Goal: Contribute content: Contribute content

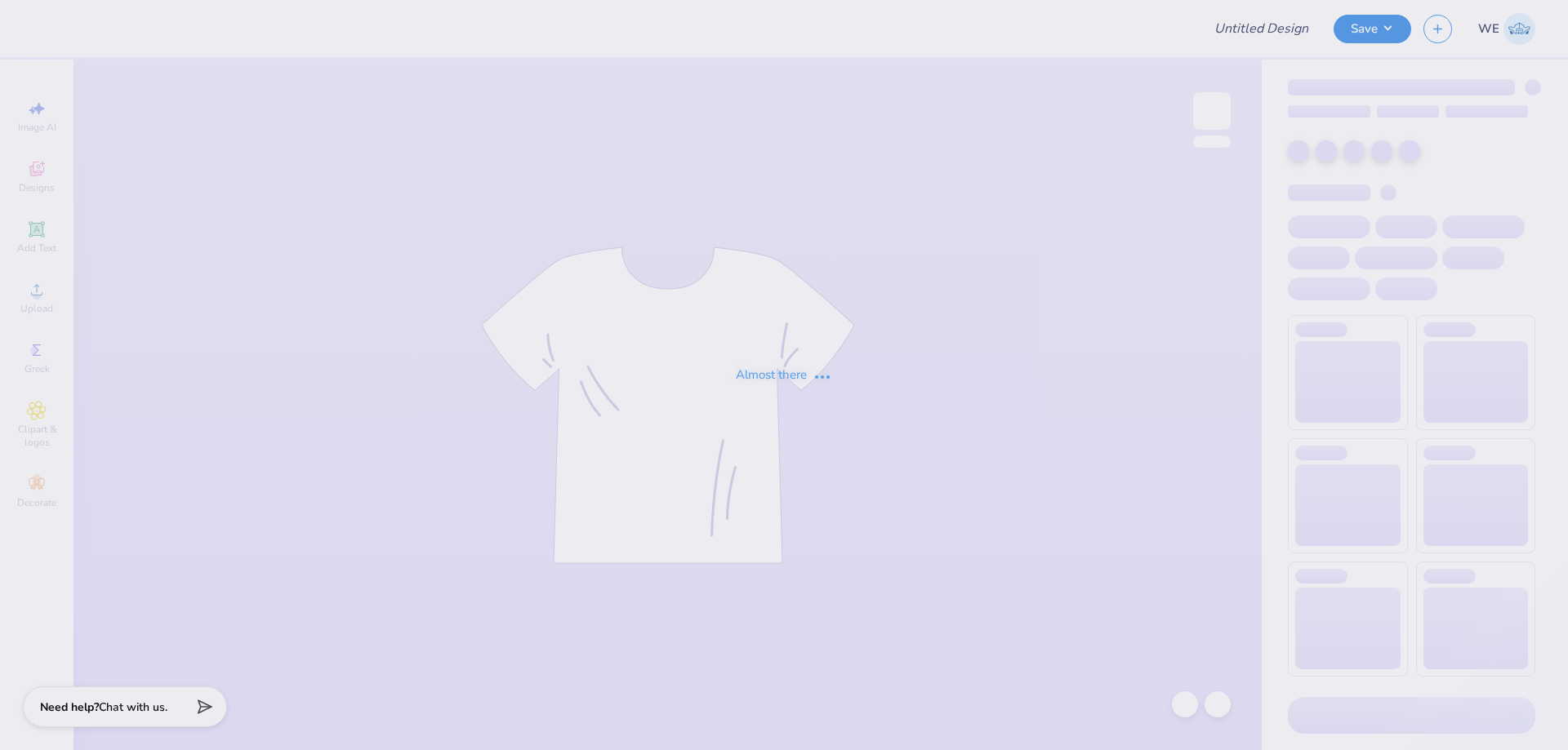
type input "Philly Trash Pick Up"
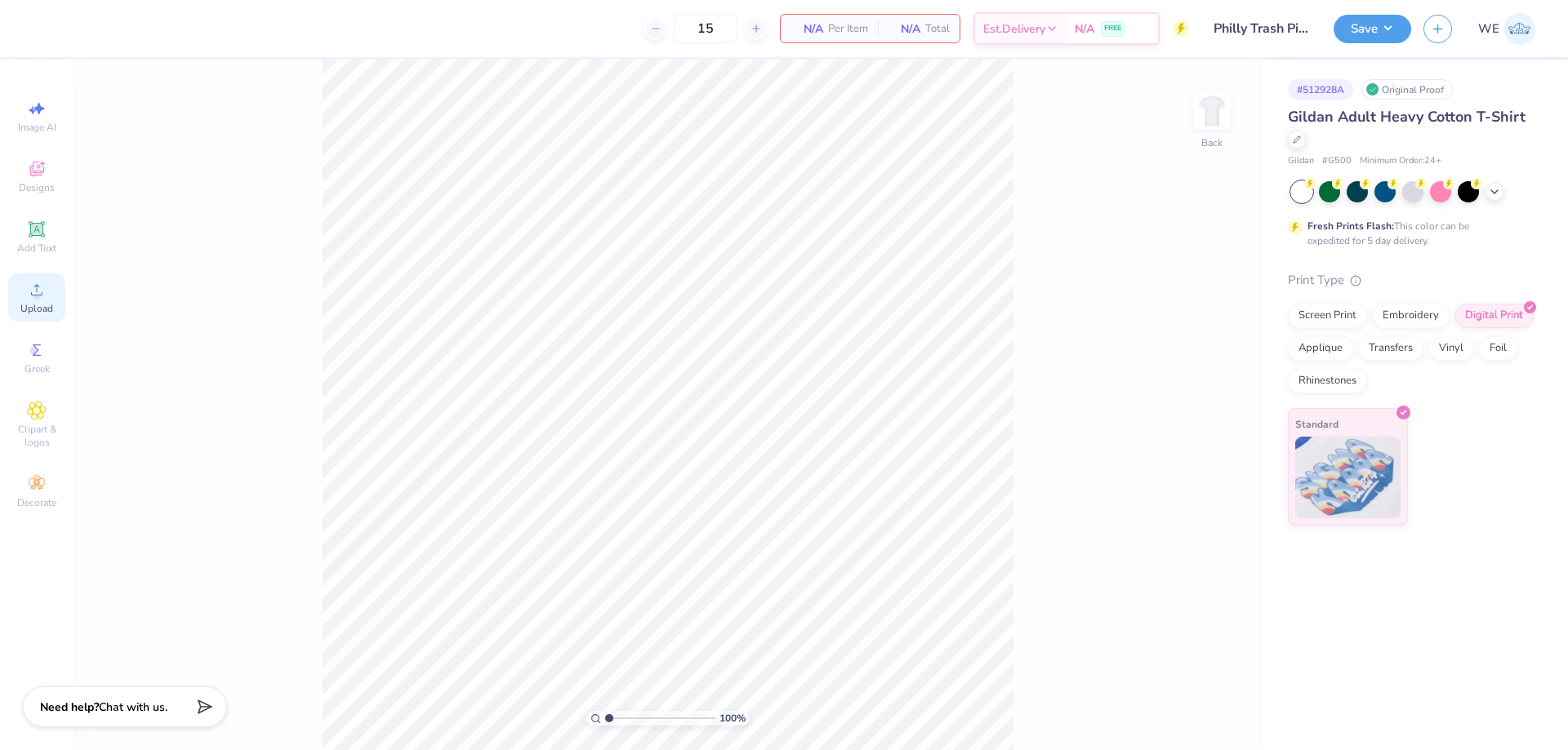
click at [31, 299] on icon at bounding box center [36, 290] width 20 height 20
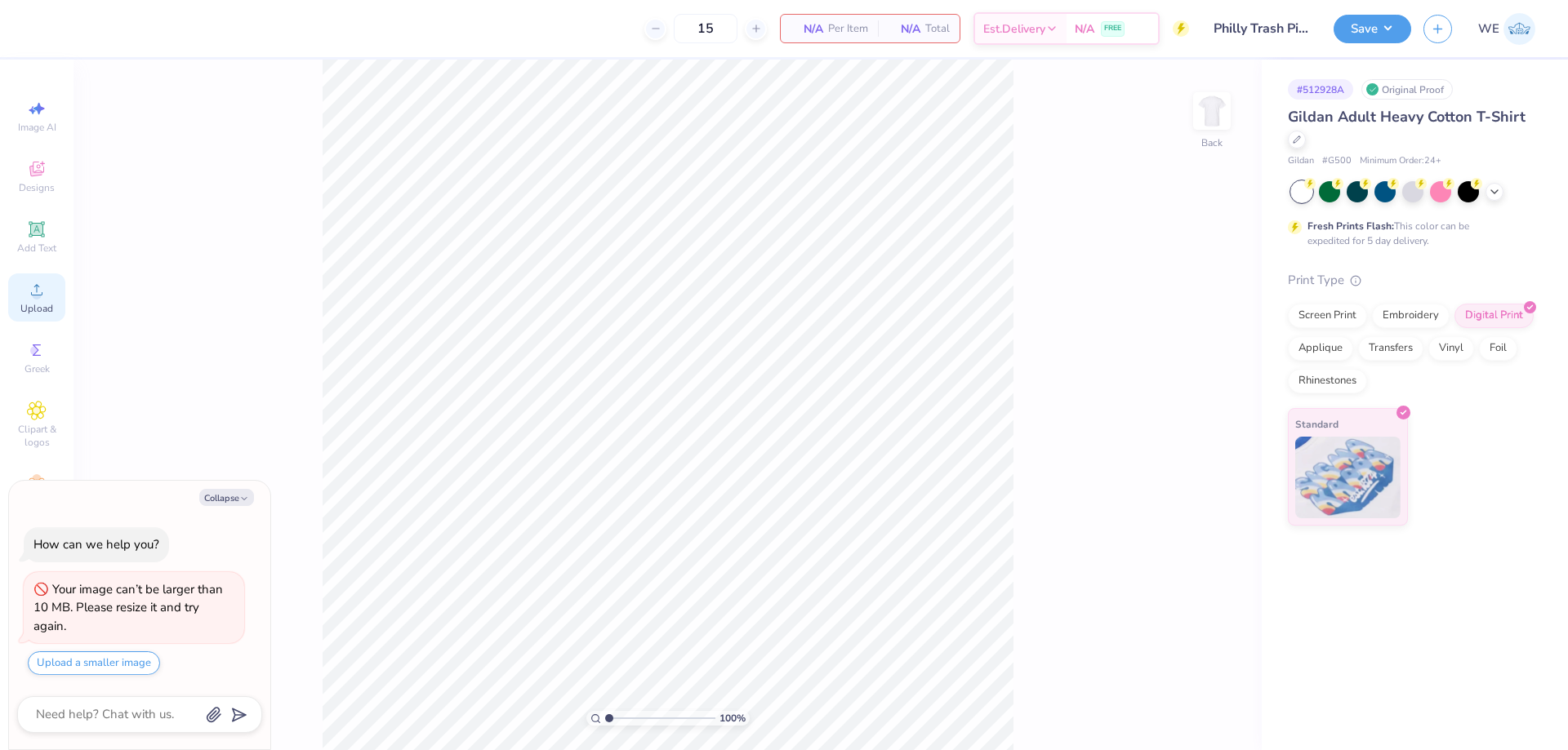
click at [24, 275] on div "Upload" at bounding box center [37, 297] width 57 height 49
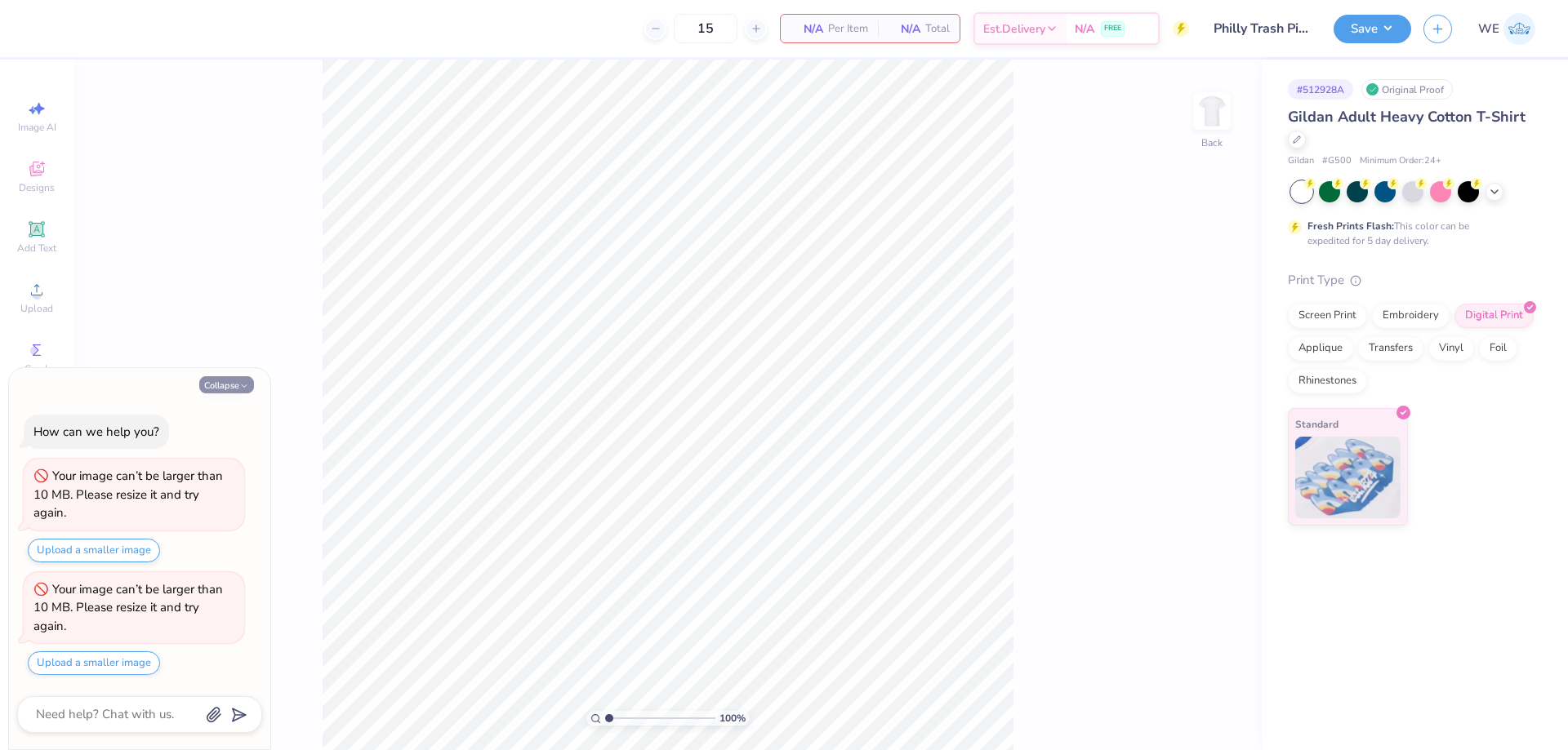
click at [224, 387] on button "Collapse" at bounding box center [226, 385] width 54 height 17
type textarea "x"
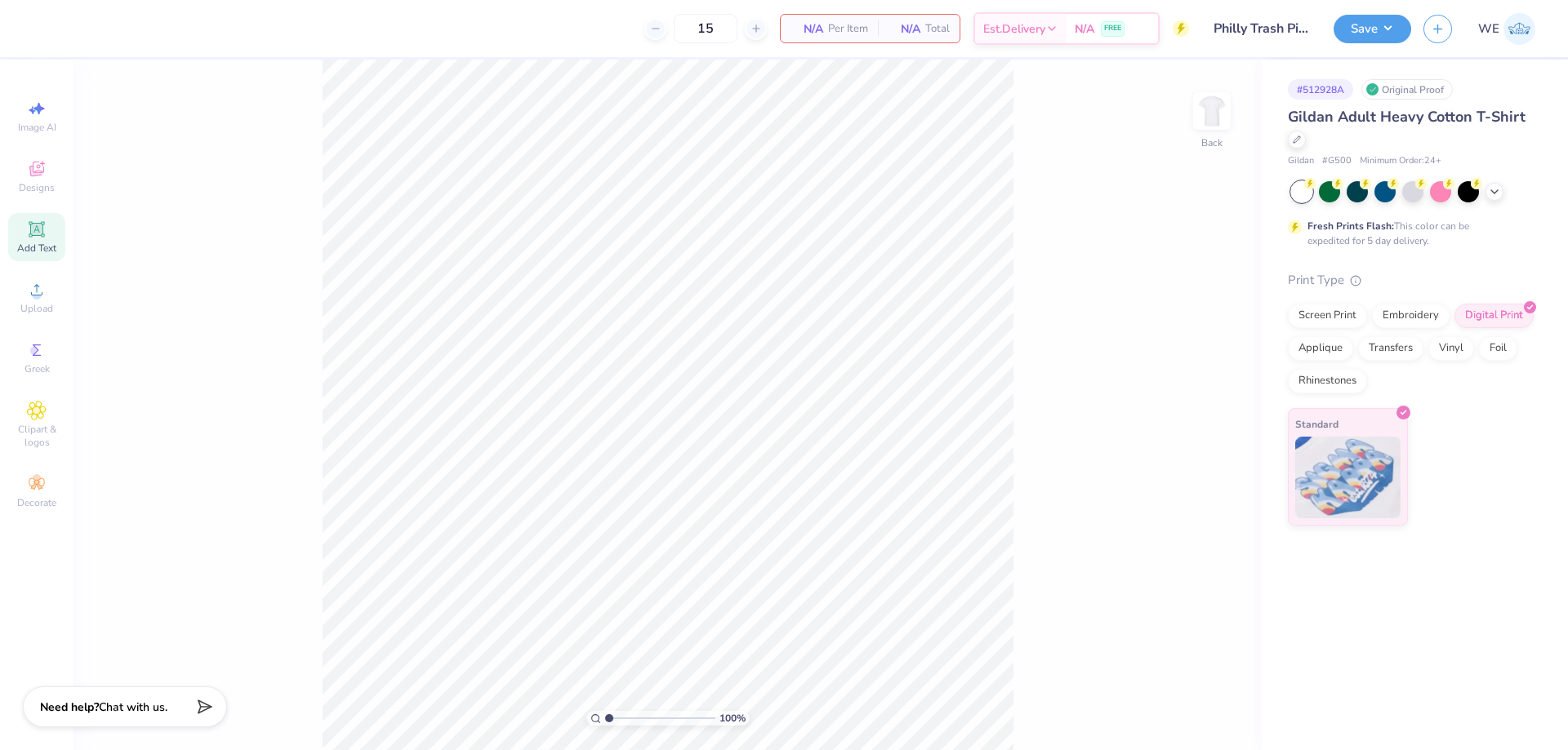
click at [37, 226] on icon at bounding box center [36, 229] width 12 height 12
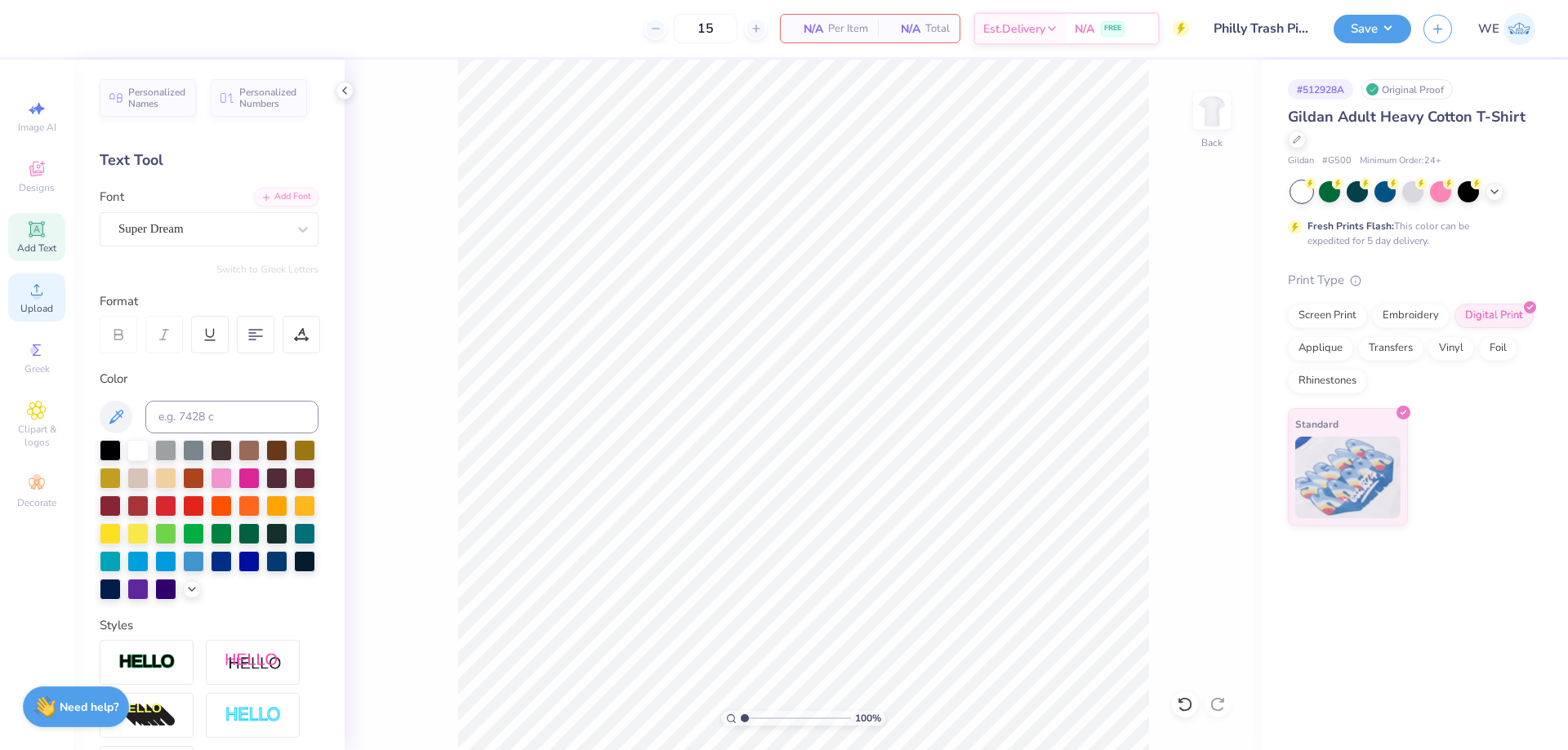
click at [41, 296] on circle at bounding box center [35, 294] width 9 height 9
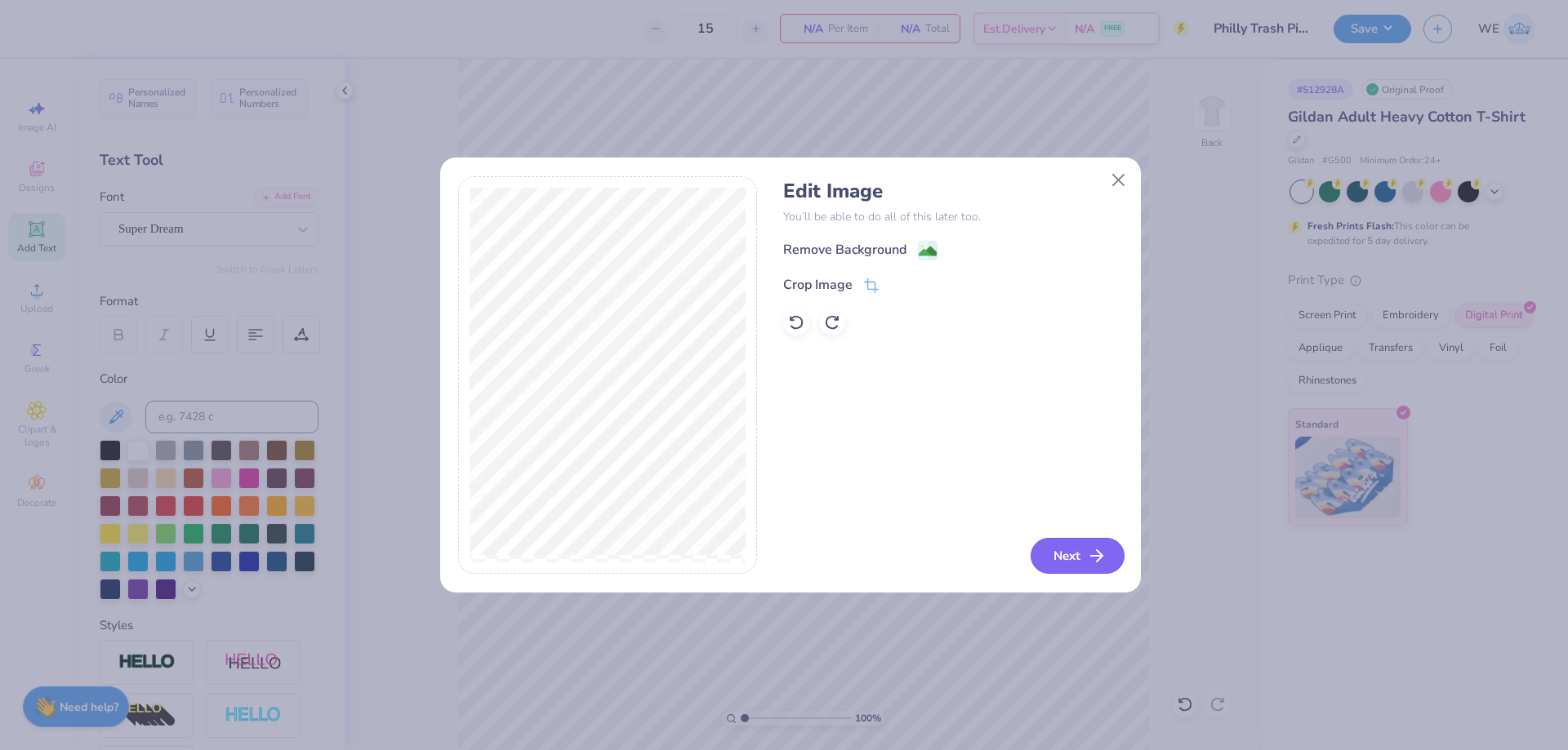
click at [1073, 568] on button "Next" at bounding box center [1077, 557] width 94 height 36
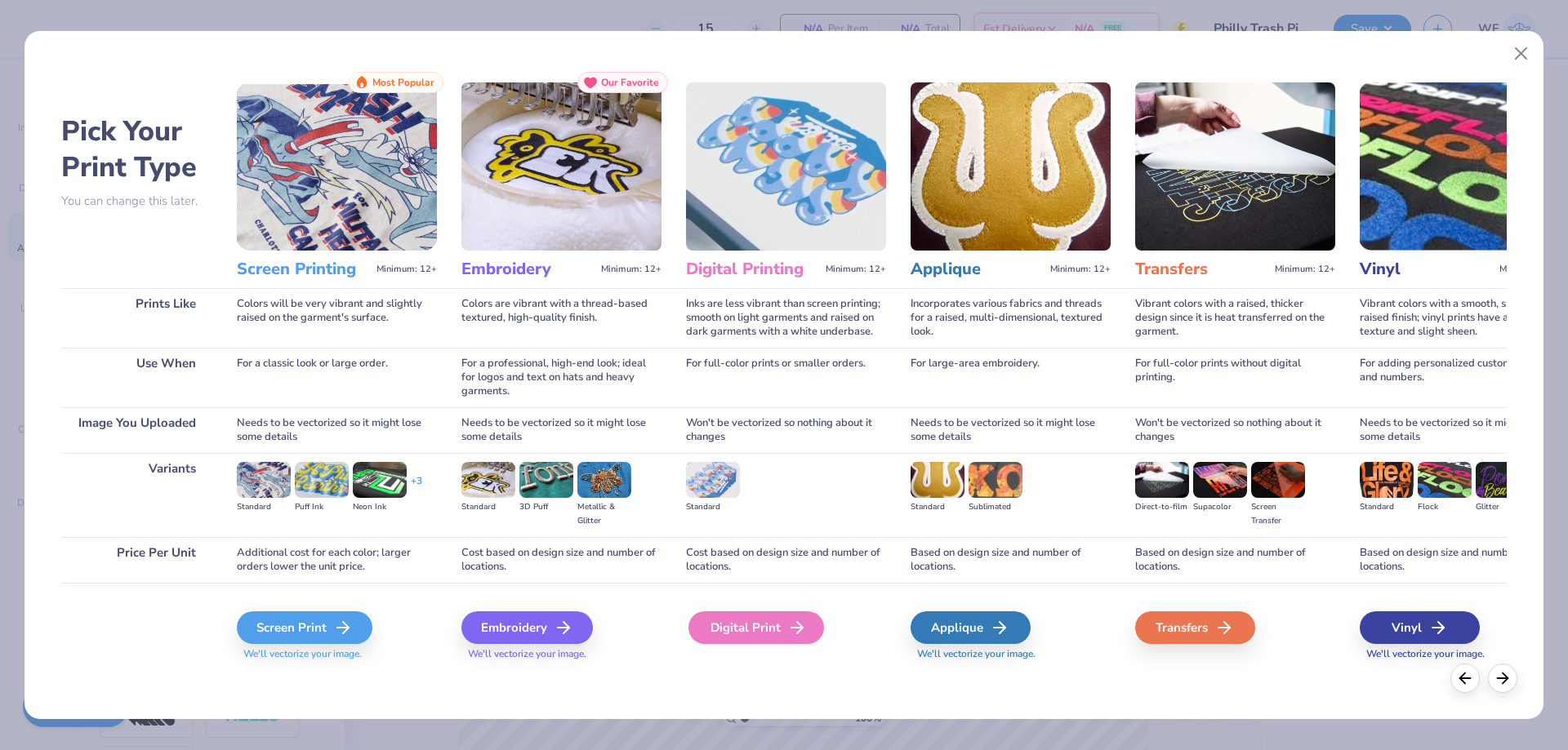
click at [714, 631] on div "Digital Print" at bounding box center [756, 628] width 135 height 32
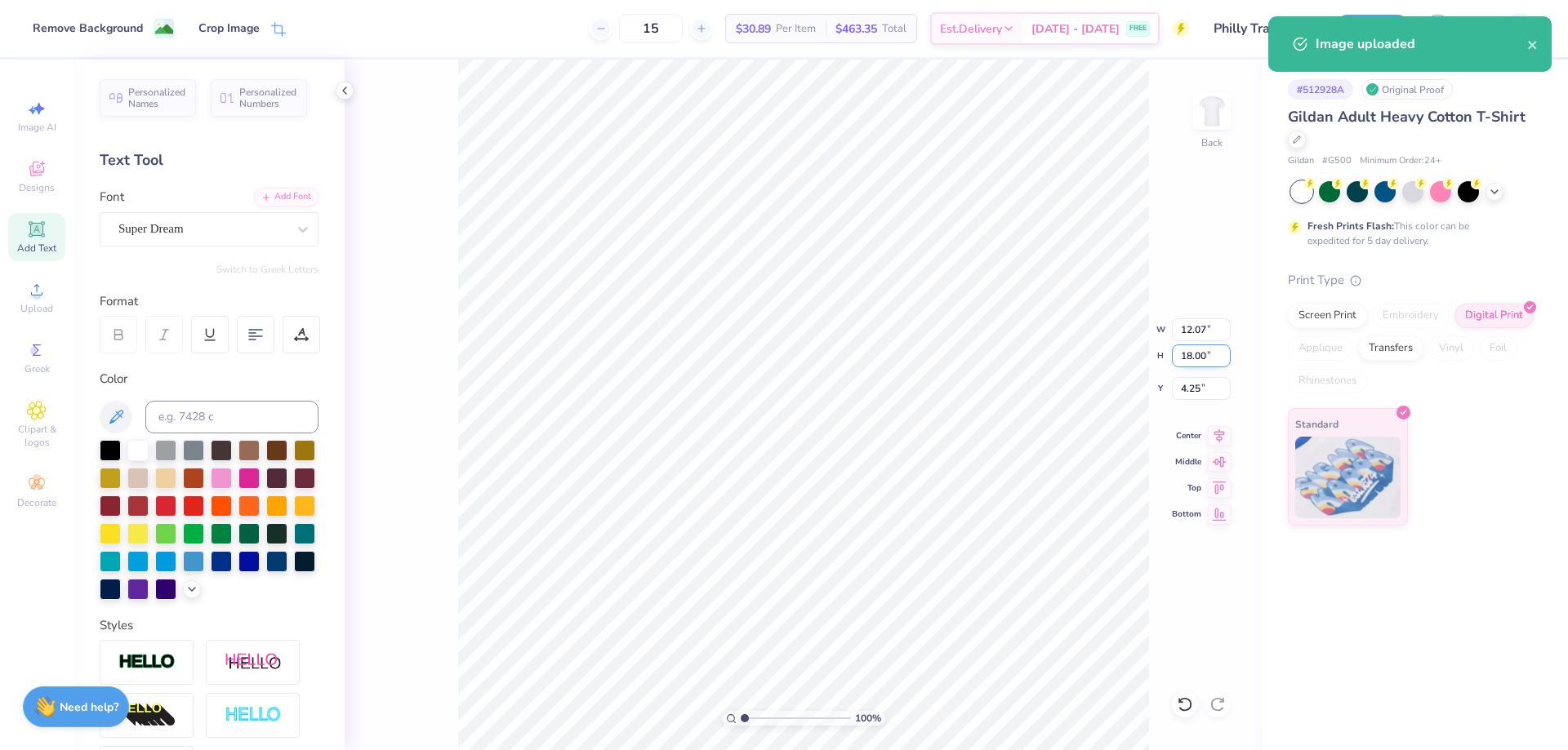
click at [1195, 352] on input "18.00" at bounding box center [1202, 356] width 59 height 23
type input "12"
type input "8.05"
type input "12.00"
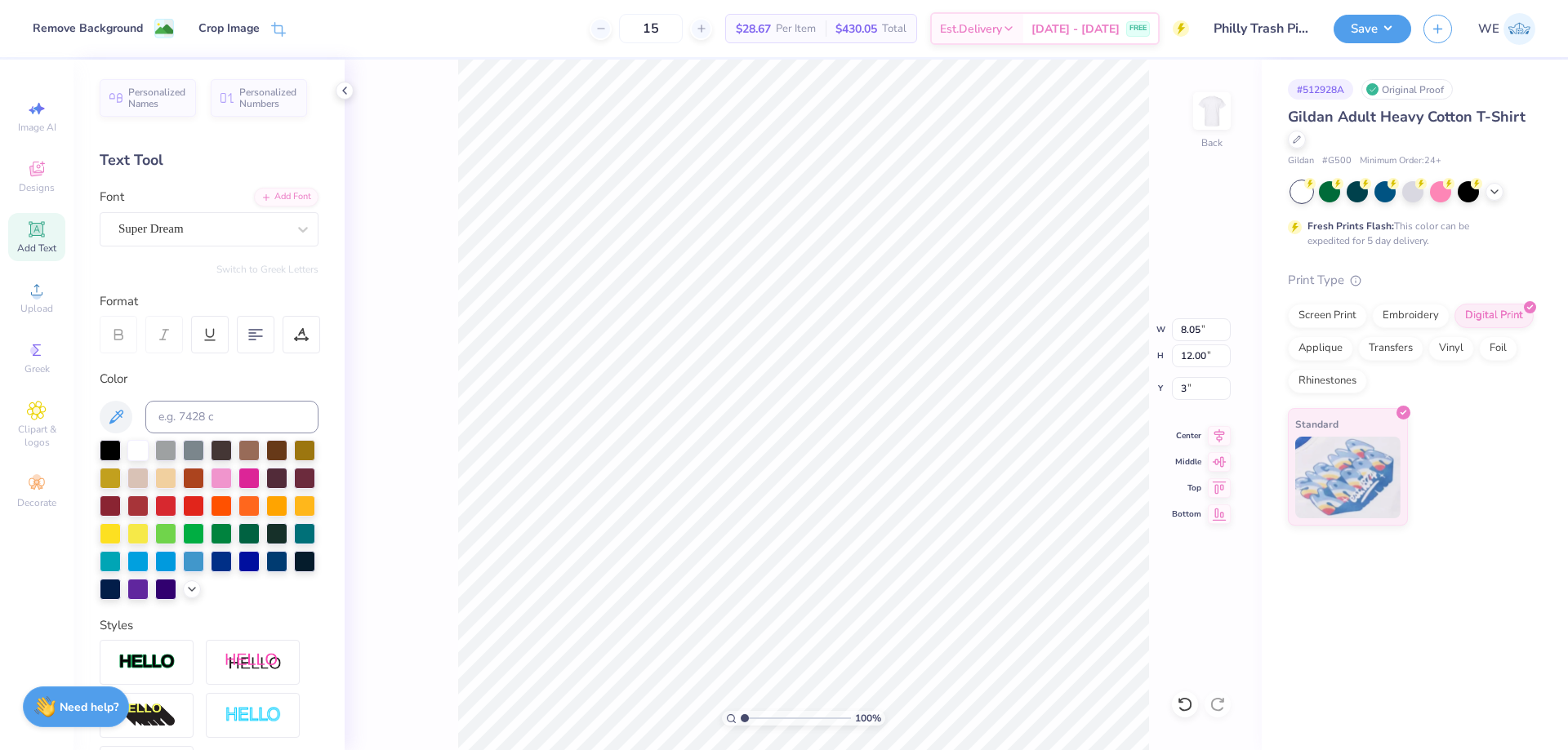
type input "3.00"
click at [1202, 350] on input "12.00" at bounding box center [1202, 356] width 59 height 23
click at [1197, 358] on input "12.00" at bounding box center [1202, 356] width 59 height 23
type input "14"
type input "9.39"
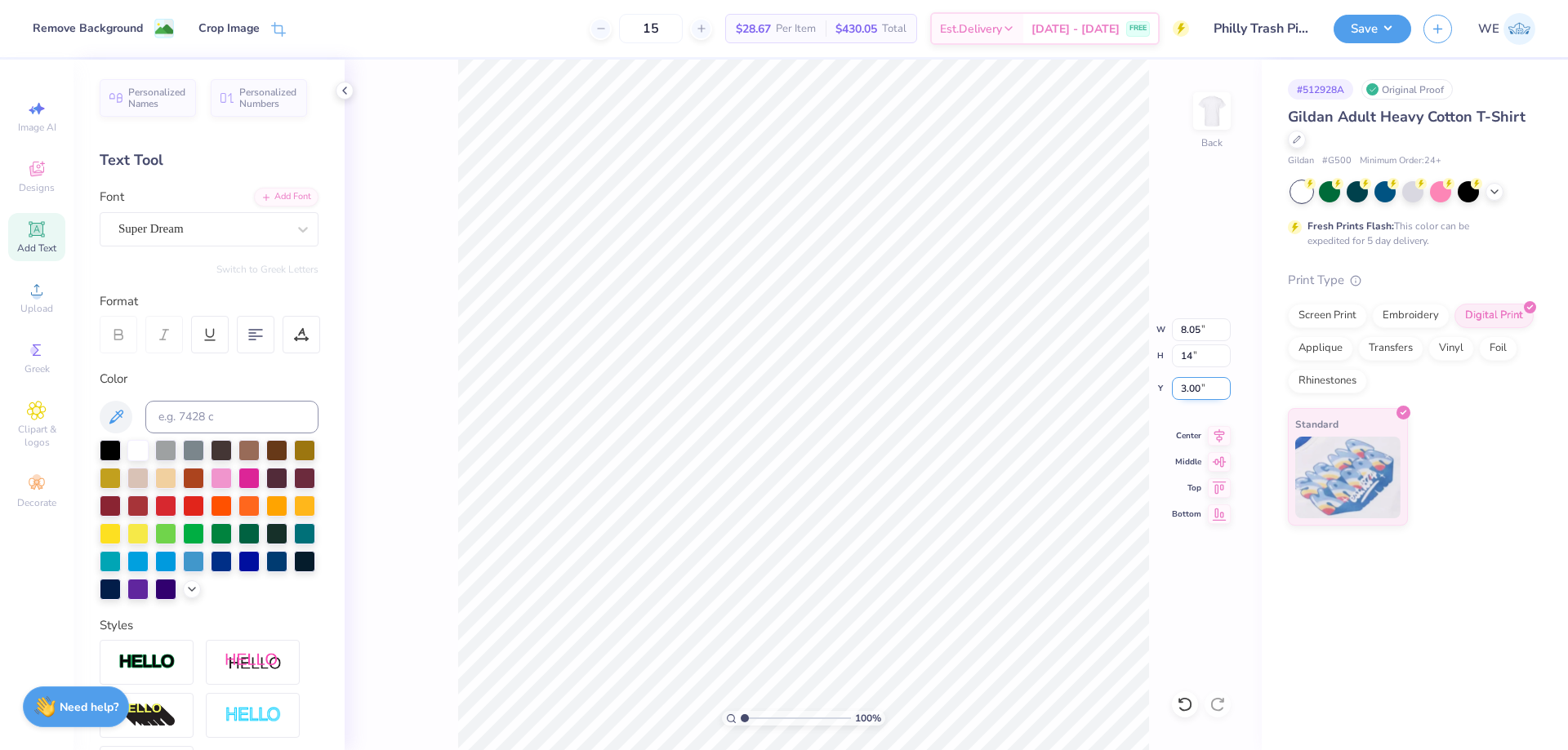
type input "14.00"
type input "3.00"
click at [1204, 355] on input "14.00" at bounding box center [1202, 356] width 59 height 23
type input "13"
type input "8.72"
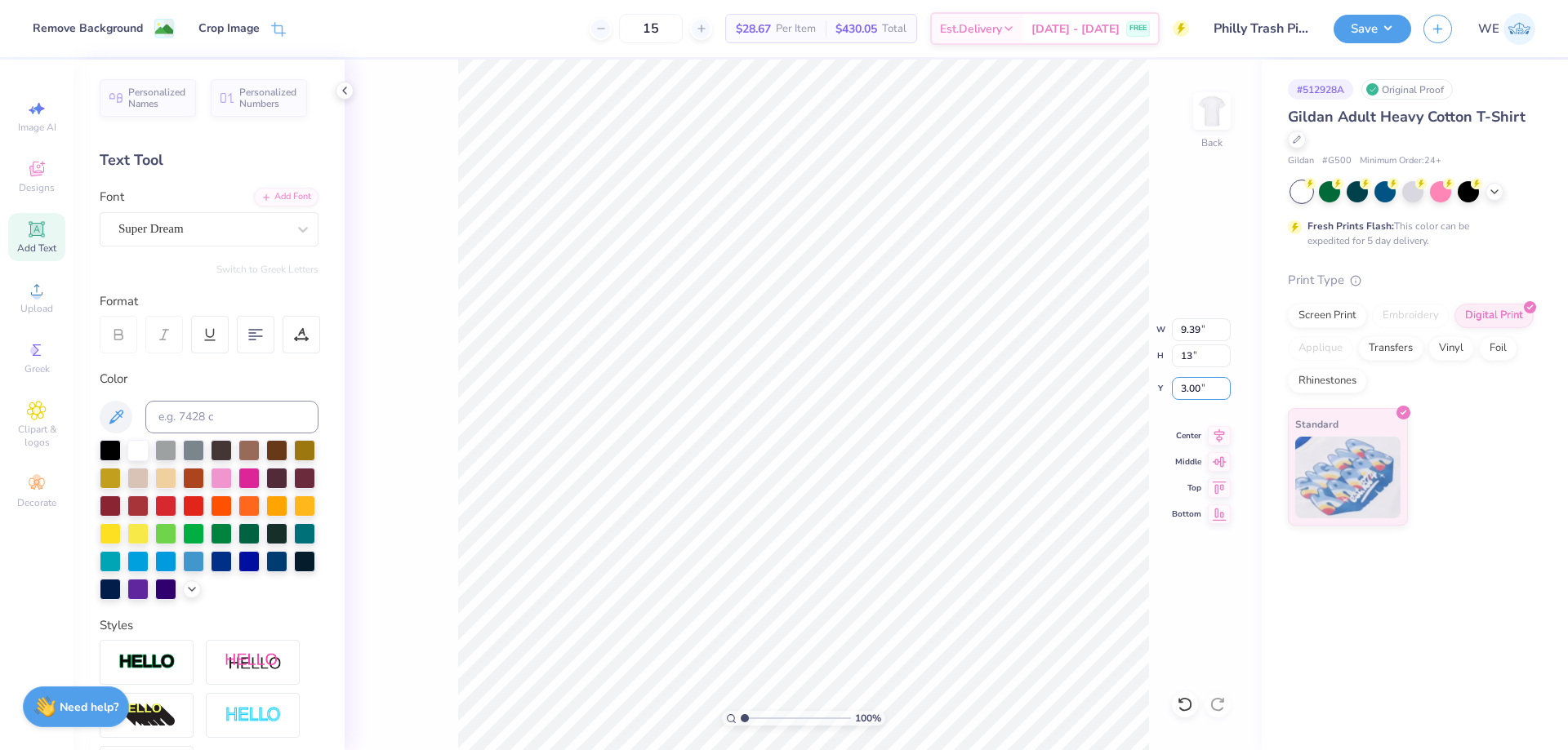
type input "13.00"
type input "3.00"
click at [1367, 25] on button "Save" at bounding box center [1372, 27] width 77 height 29
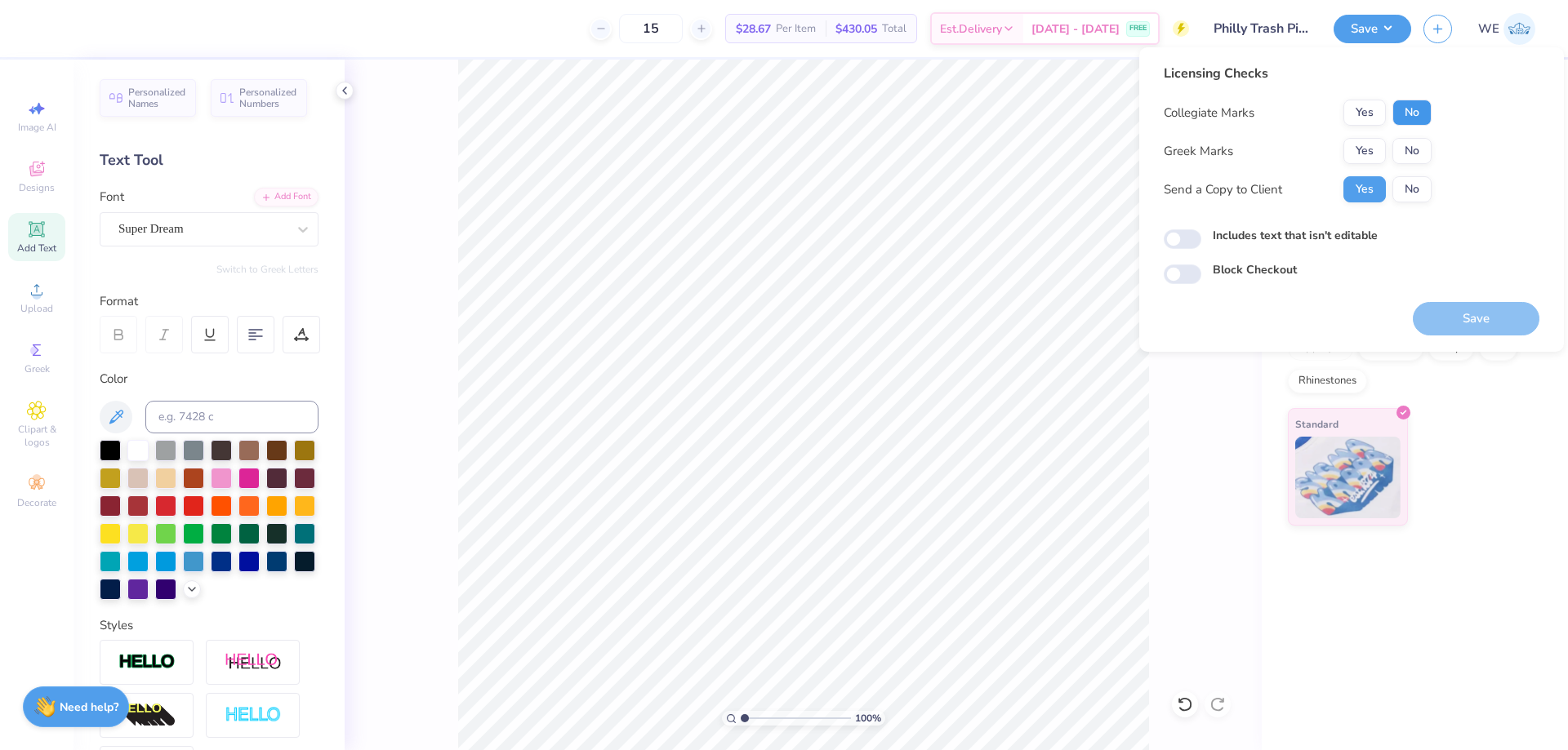
click at [1401, 113] on button "No" at bounding box center [1412, 112] width 39 height 26
drag, startPoint x: 1404, startPoint y: 131, endPoint x: 1408, endPoint y: 150, distance: 19.4
click at [1408, 150] on button "No" at bounding box center [1412, 151] width 39 height 26
click at [1172, 237] on input "Includes text that isn't editable" at bounding box center [1182, 239] width 37 height 20
checkbox input "true"
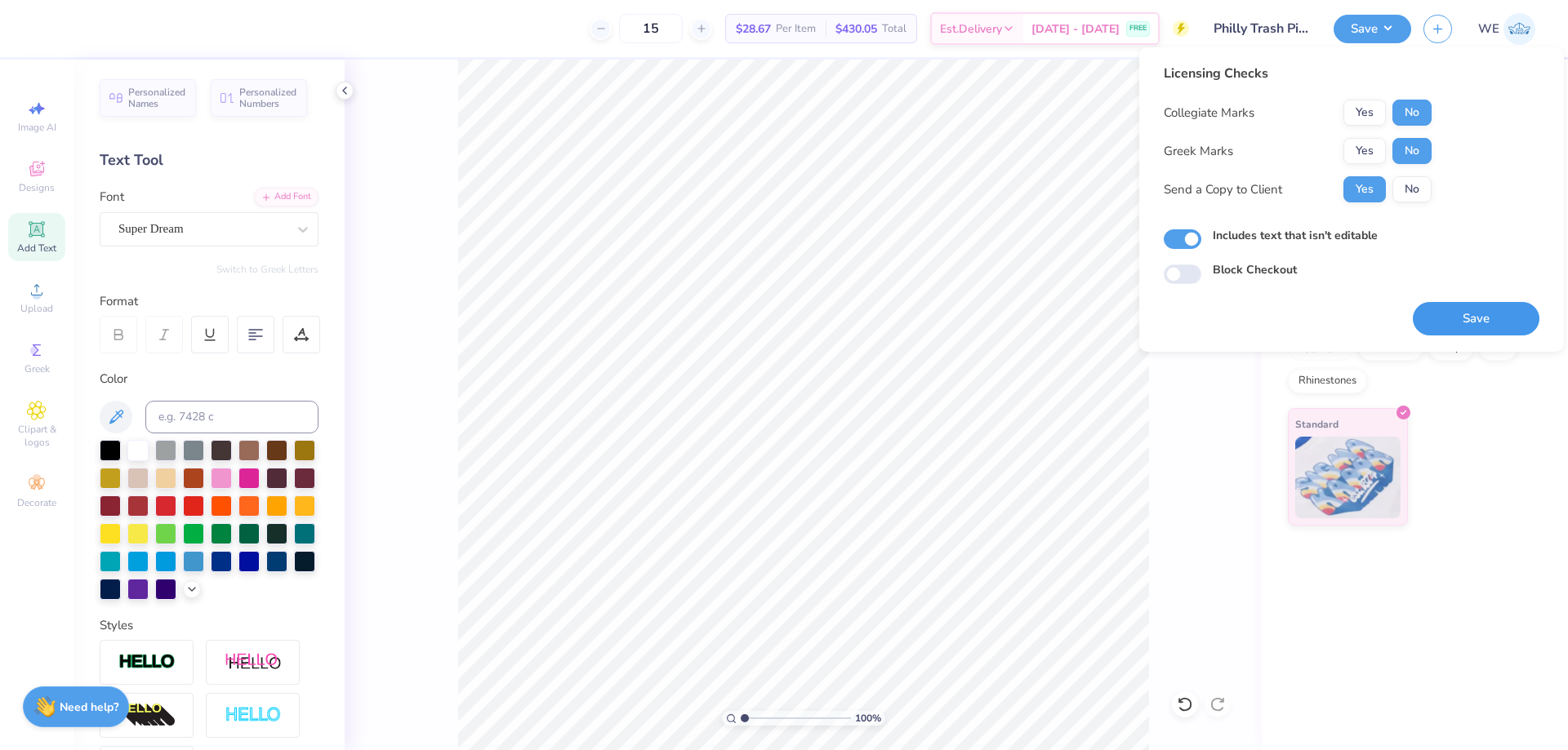
click at [1457, 316] on button "Save" at bounding box center [1476, 318] width 127 height 33
